Goal: Communication & Community: Answer question/provide support

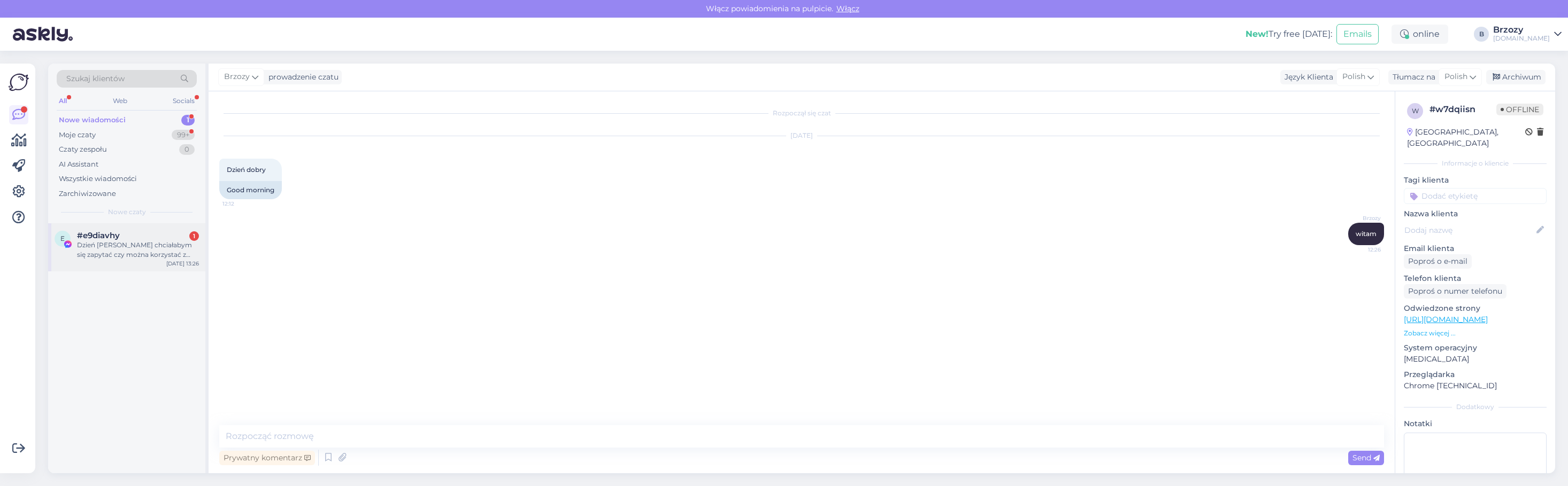
click at [123, 252] on div "Dzień [PERSON_NAME] chciałabym się zapytać czy można korzystać z pralki że swoi…" at bounding box center [138, 250] width 122 height 19
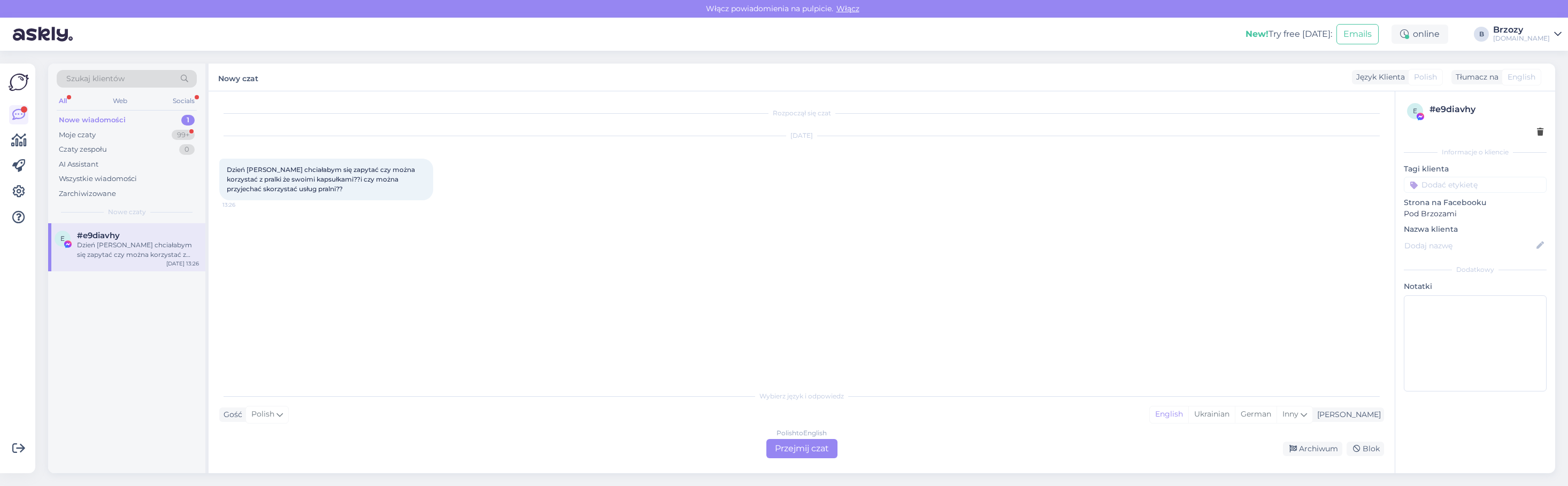
click at [801, 447] on div "Polish to English Przejmij czat" at bounding box center [802, 449] width 71 height 19
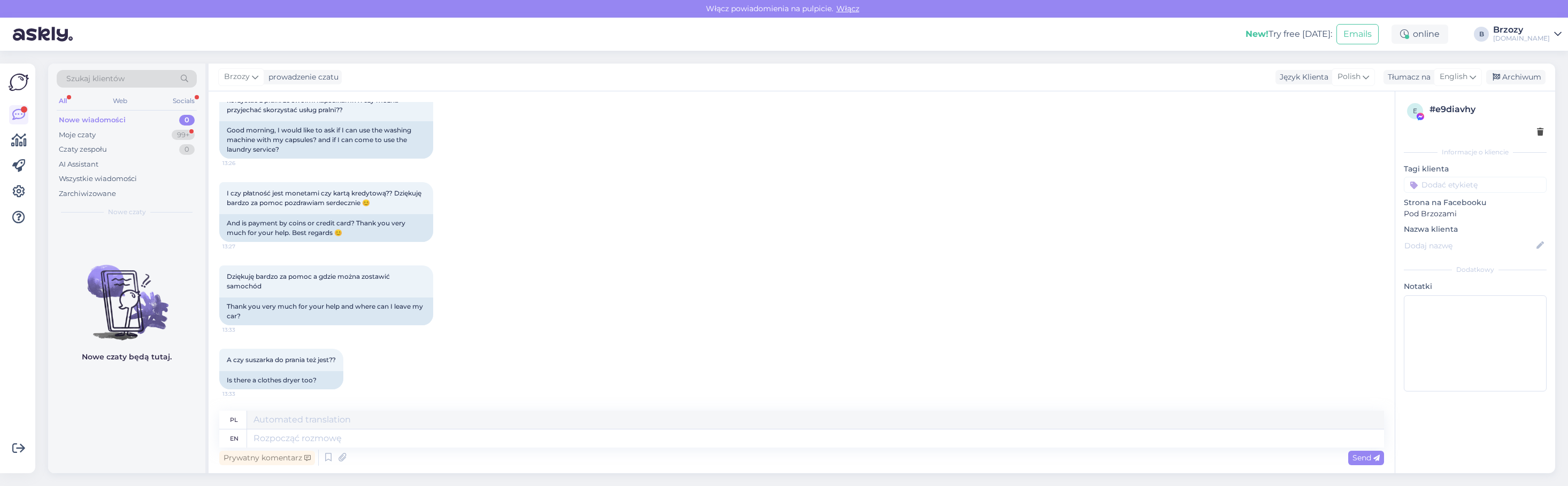
scroll to position [143, 0]
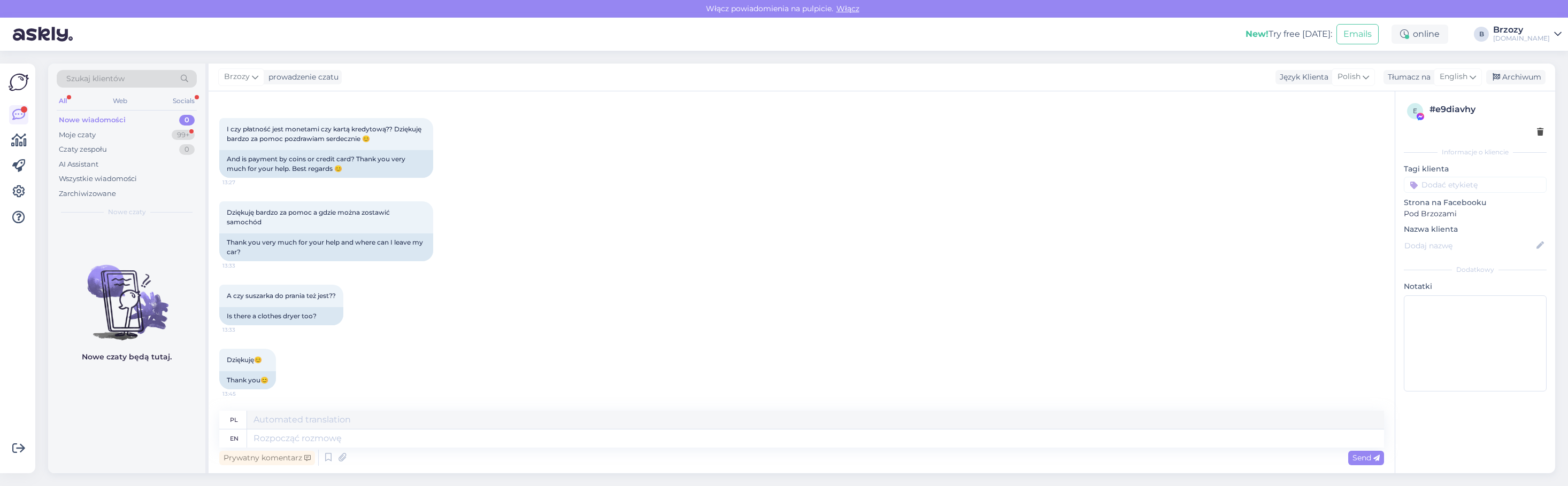
drag, startPoint x: 94, startPoint y: 105, endPoint x: 87, endPoint y: 120, distance: 16.6
click at [92, 113] on div "Szukaj klientów All Web Socials Nowe wiadomości 0 Moje czaty 99+ Czaty zespołu …" at bounding box center [127, 143] width 157 height 160
click at [87, 120] on div "Nowe wiadomości" at bounding box center [92, 120] width 67 height 11
click at [80, 138] on div "Moje czaty" at bounding box center [77, 135] width 37 height 11
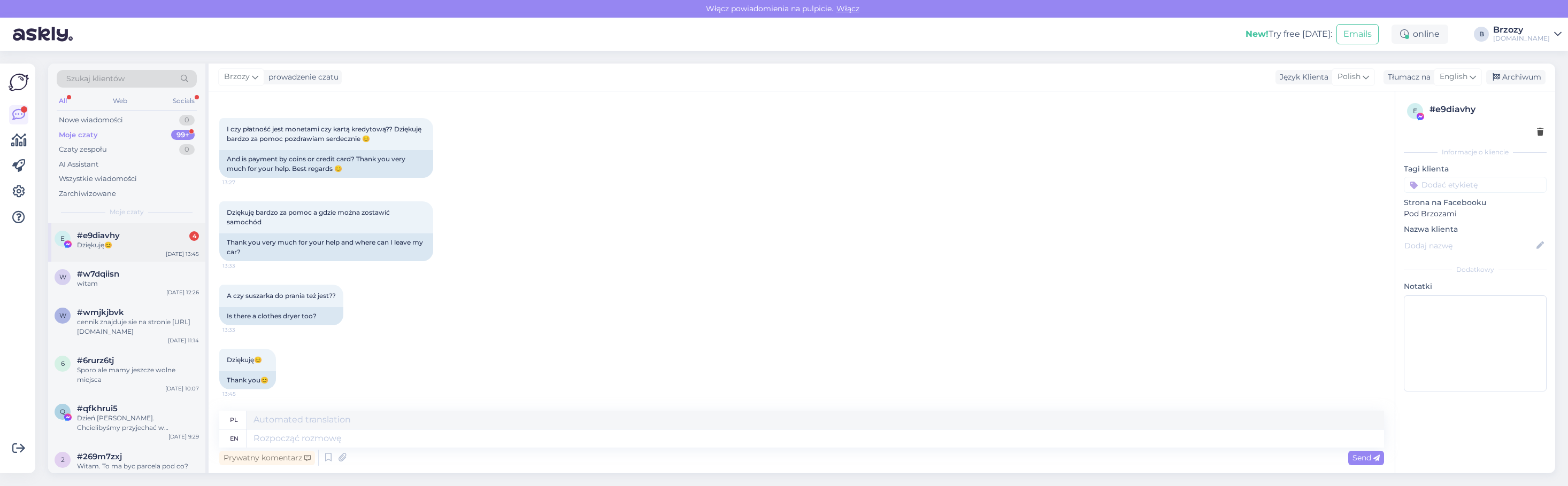
click at [93, 245] on div "Dziękuję😊" at bounding box center [138, 245] width 122 height 9
click at [385, 438] on textarea at bounding box center [816, 438] width 1137 height 18
click at [97, 123] on div "Nowe wiadomości" at bounding box center [91, 120] width 64 height 11
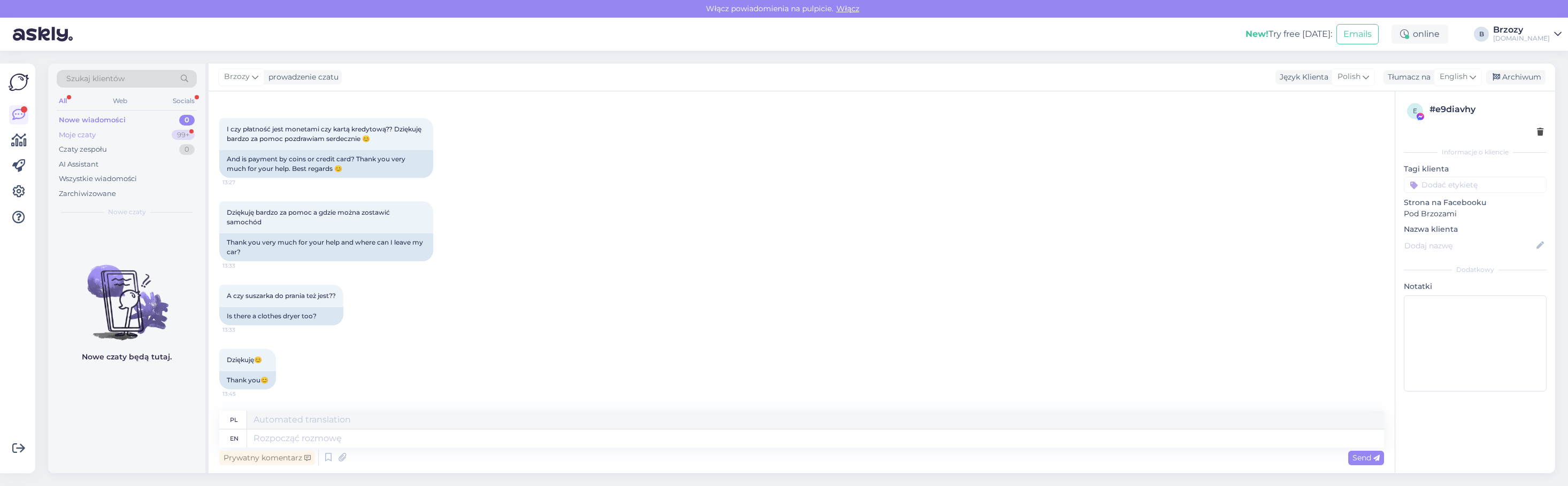
click at [70, 134] on div "Moje czaty" at bounding box center [77, 135] width 37 height 11
